Goal: Information Seeking & Learning: Learn about a topic

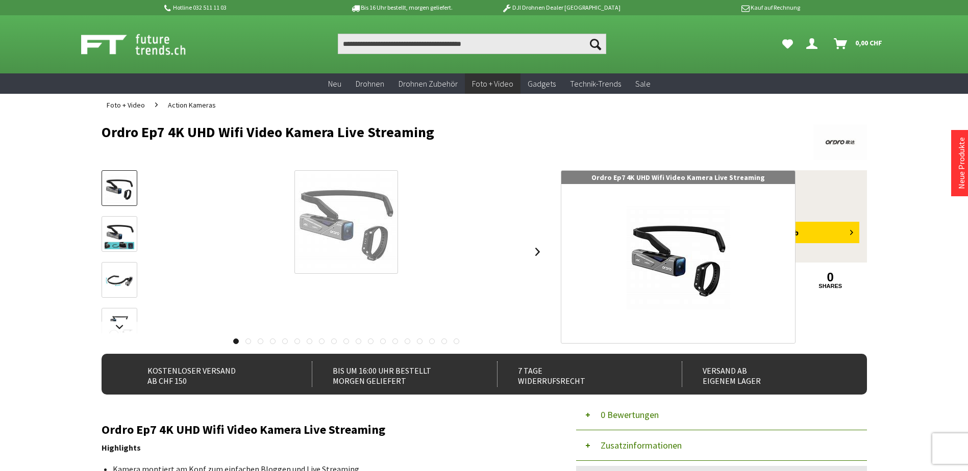
click at [340, 231] on div at bounding box center [346, 222] width 104 height 104
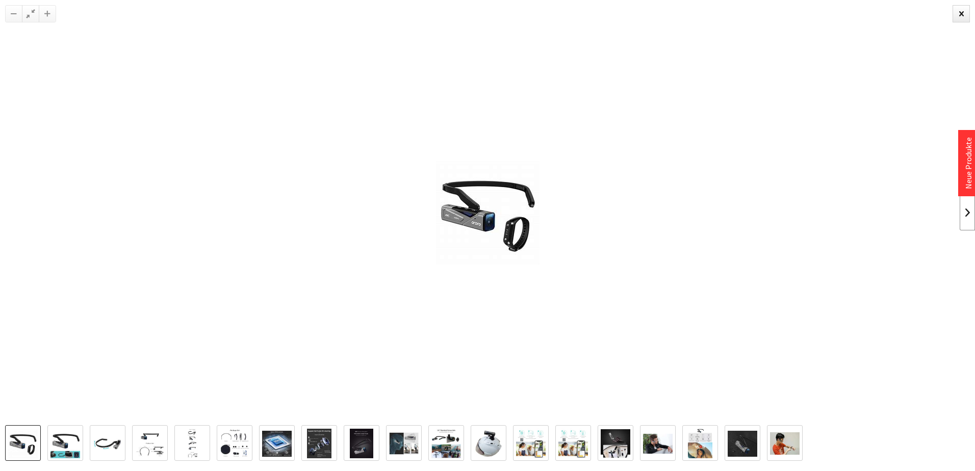
click at [967, 213] on link at bounding box center [967, 213] width 15 height 36
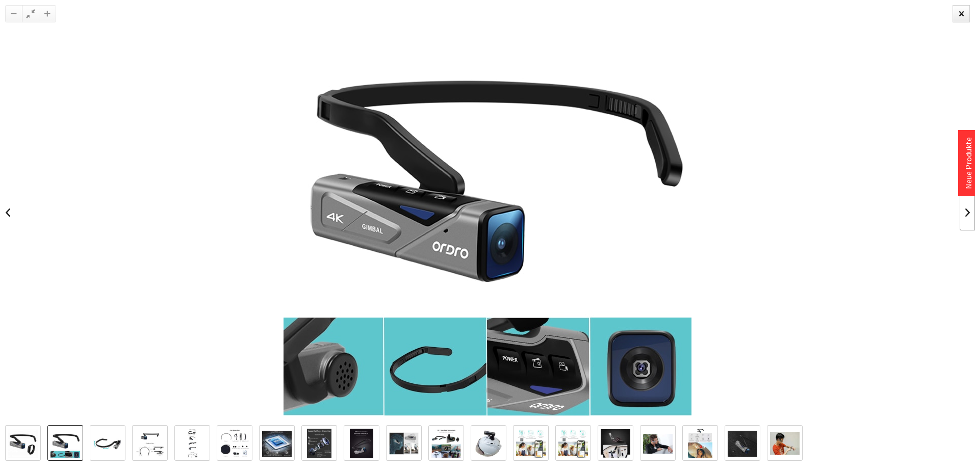
click at [965, 215] on link at bounding box center [967, 213] width 15 height 36
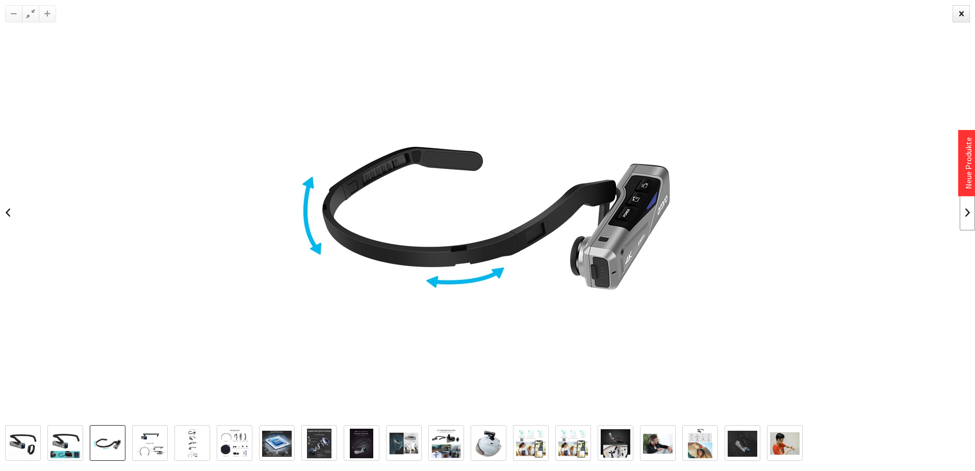
click at [965, 215] on link at bounding box center [967, 213] width 15 height 36
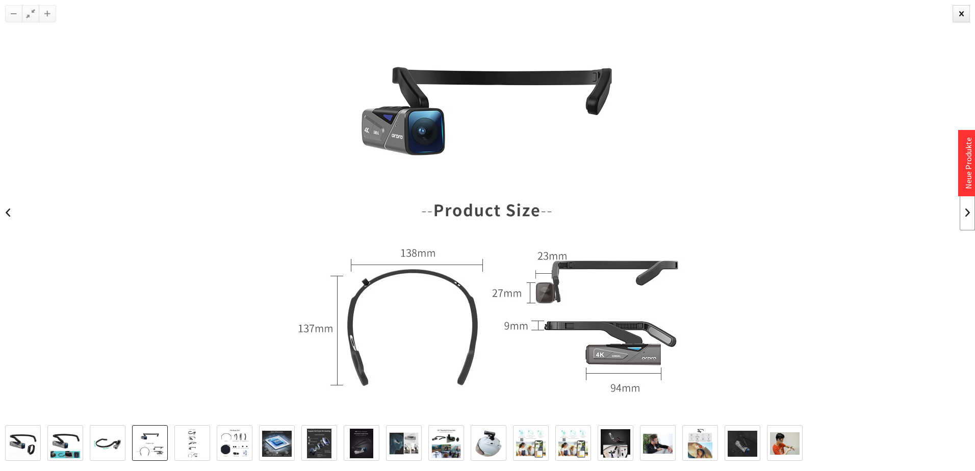
click at [965, 215] on link at bounding box center [967, 213] width 15 height 36
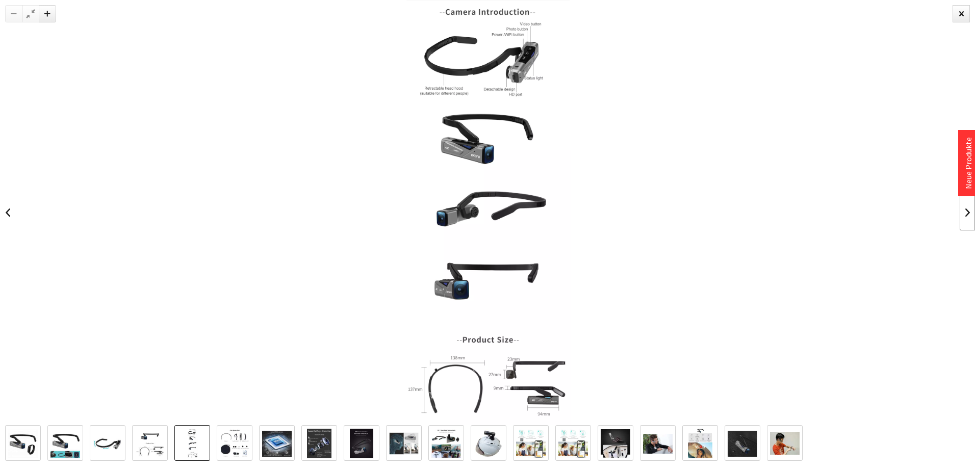
click at [965, 215] on link at bounding box center [967, 213] width 15 height 36
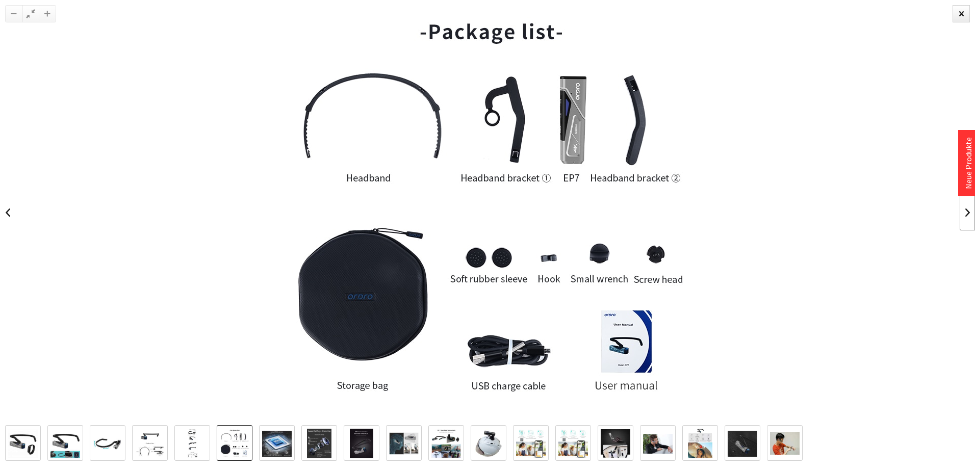
click at [965, 215] on link at bounding box center [967, 213] width 15 height 36
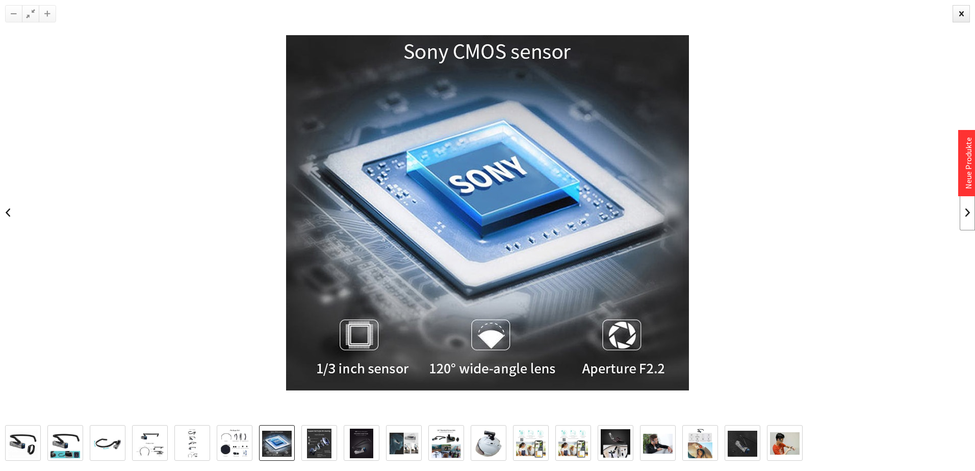
click at [965, 216] on link at bounding box center [967, 213] width 15 height 36
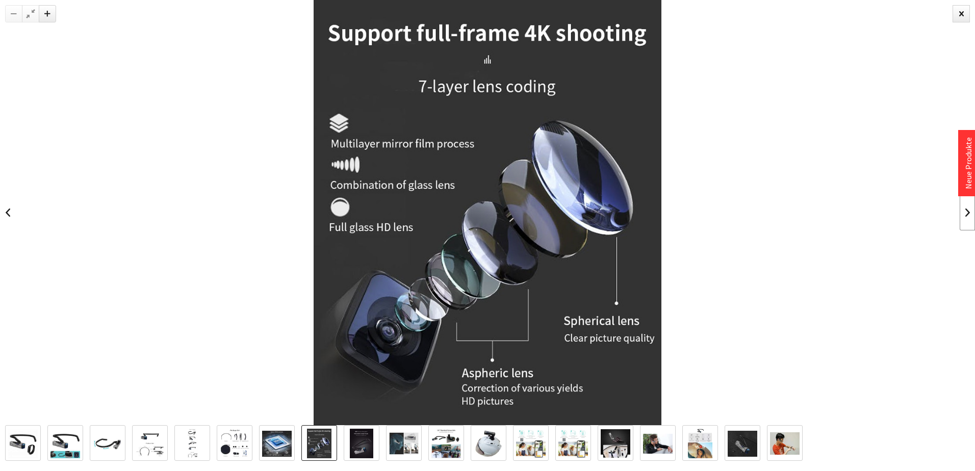
click at [967, 213] on link at bounding box center [967, 213] width 15 height 36
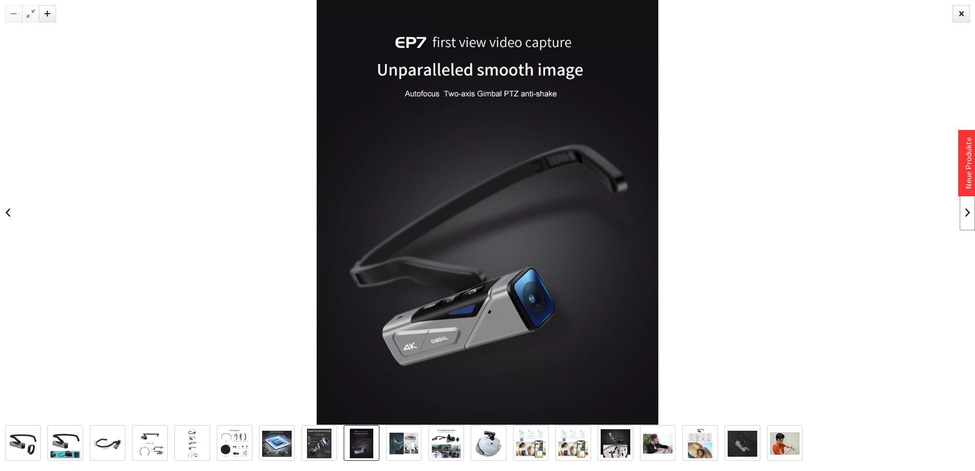
click at [967, 213] on link at bounding box center [967, 213] width 15 height 36
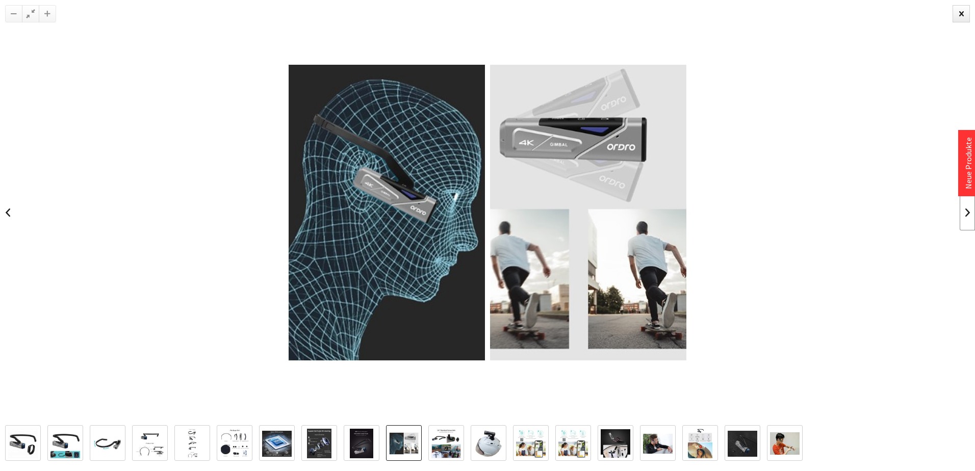
click at [967, 212] on link at bounding box center [967, 213] width 15 height 36
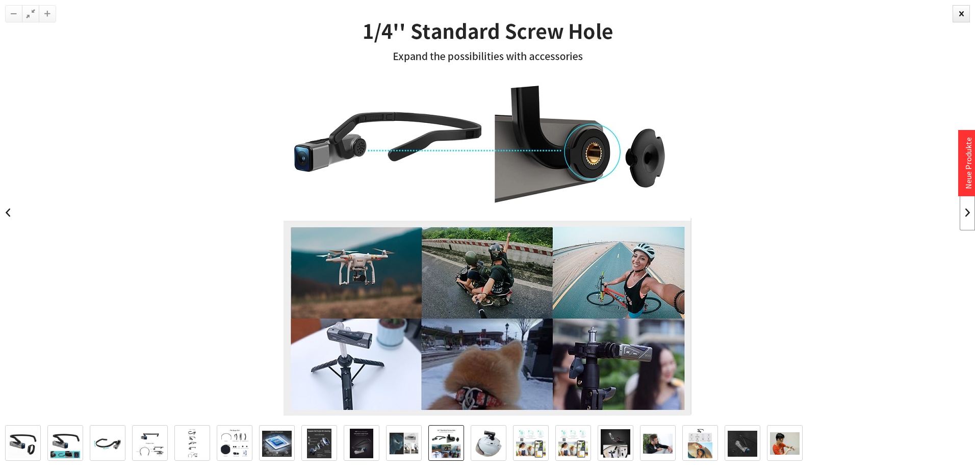
click at [967, 212] on link at bounding box center [967, 213] width 15 height 36
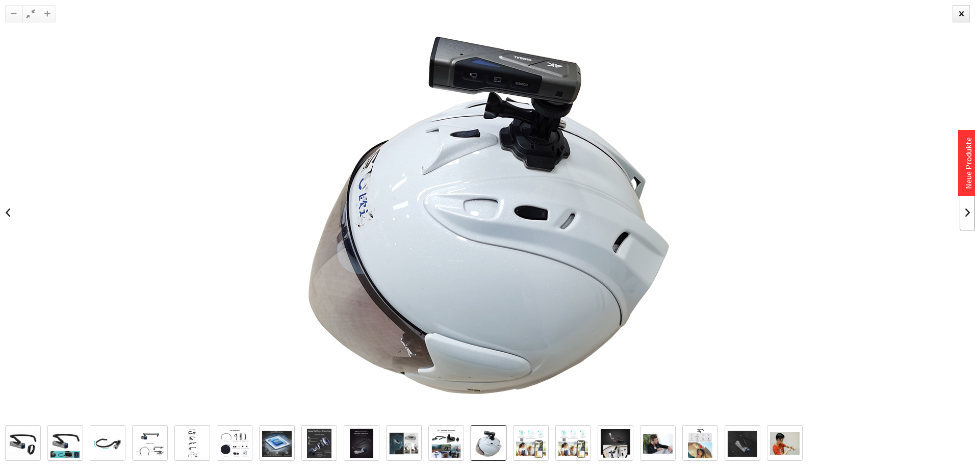
click at [967, 214] on link at bounding box center [967, 213] width 15 height 36
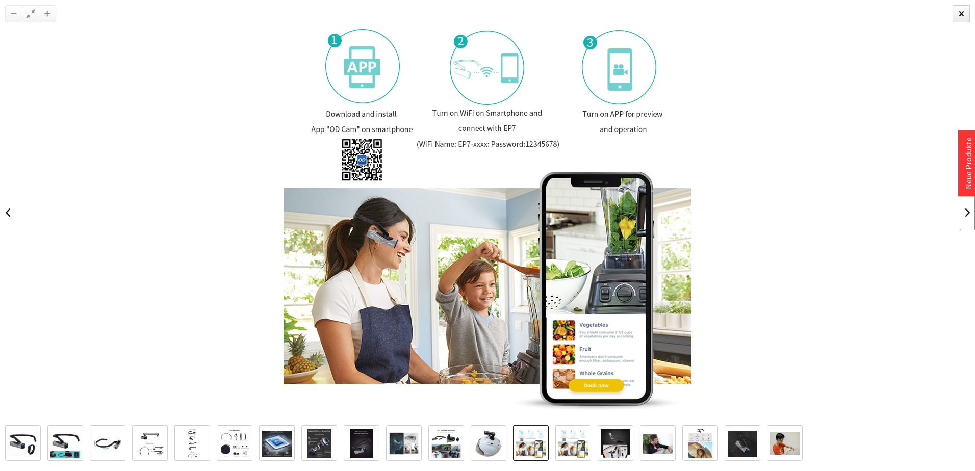
click at [967, 215] on link at bounding box center [967, 213] width 15 height 36
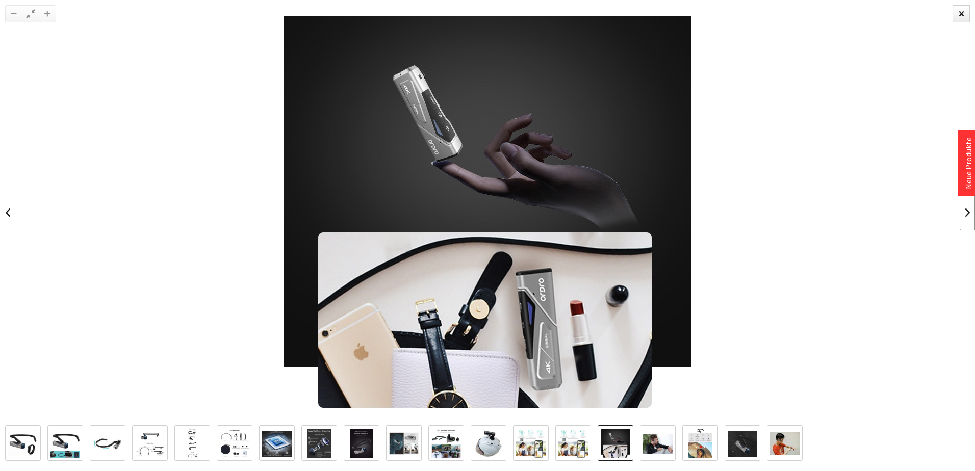
click at [967, 215] on link at bounding box center [967, 213] width 15 height 36
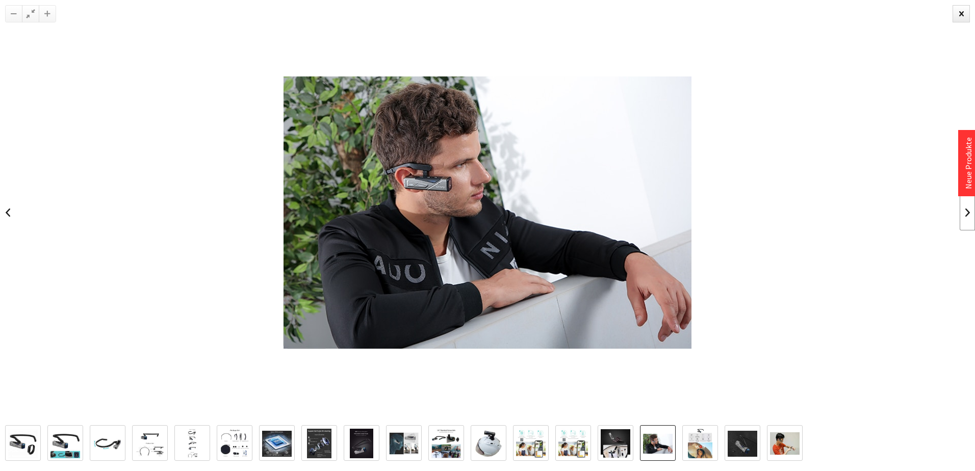
click at [967, 215] on link at bounding box center [967, 213] width 15 height 36
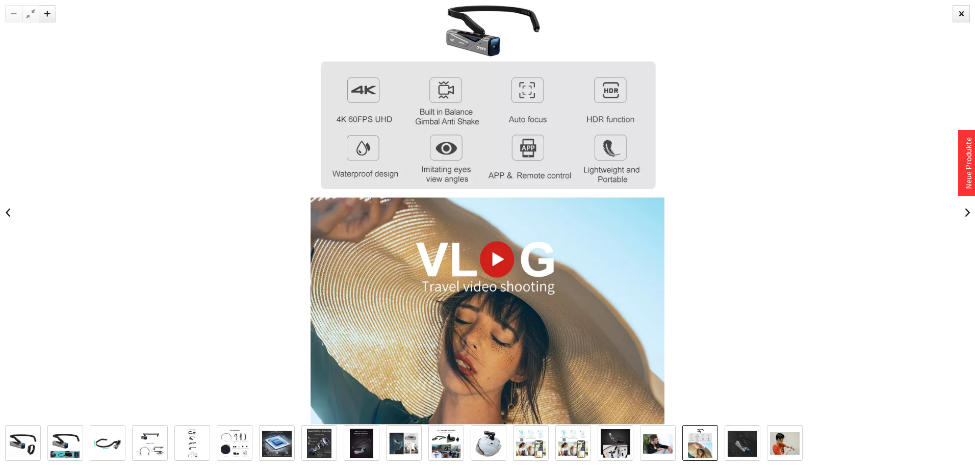
click at [493, 264] on img at bounding box center [488, 212] width 354 height 425
click at [967, 215] on link at bounding box center [967, 213] width 15 height 36
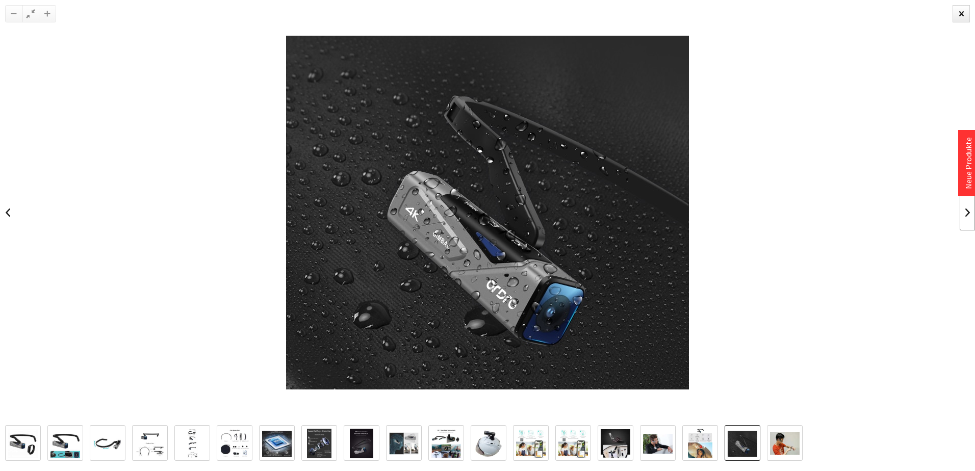
click at [967, 215] on link at bounding box center [967, 213] width 15 height 36
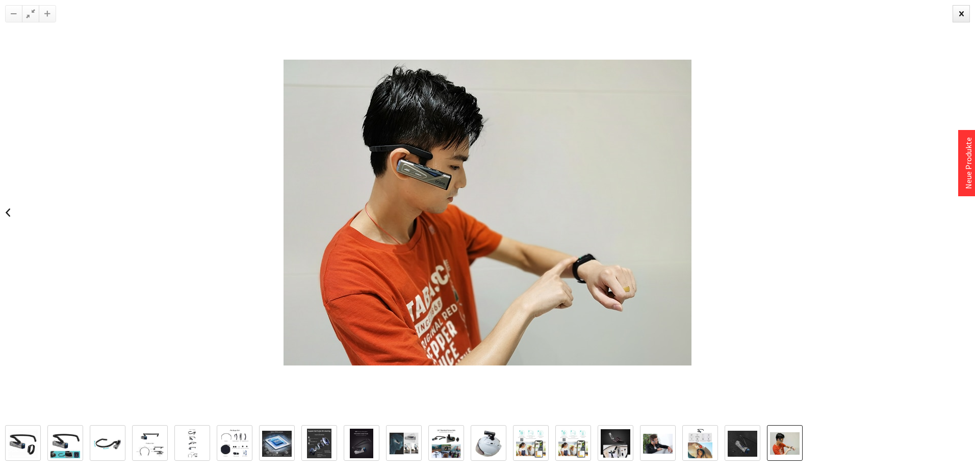
click at [967, 215] on div at bounding box center [487, 212] width 975 height 425
click at [959, 16] on div at bounding box center [961, 13] width 17 height 17
